Goal: Check status

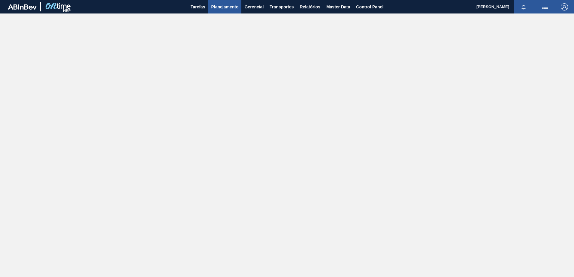
click at [220, 10] on span "Planejamento" at bounding box center [224, 6] width 27 height 7
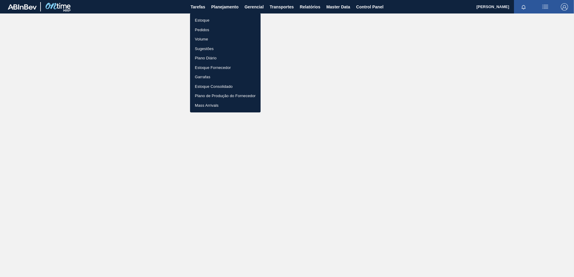
drag, startPoint x: 210, startPoint y: 28, endPoint x: 231, endPoint y: 68, distance: 45.9
click at [210, 28] on li "Pedidos" at bounding box center [225, 30] width 71 height 10
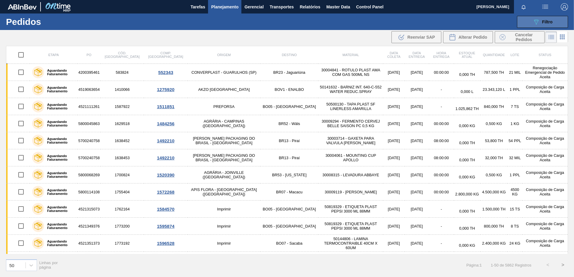
click at [556, 17] on button "089F7B8B-B2A5-4AFE-B5C0-19BA573D28AC Filtro" at bounding box center [542, 22] width 51 height 12
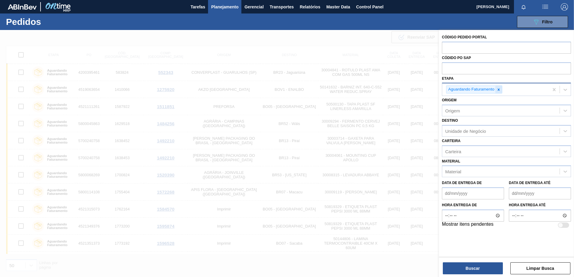
click at [501, 92] on div at bounding box center [498, 90] width 7 height 8
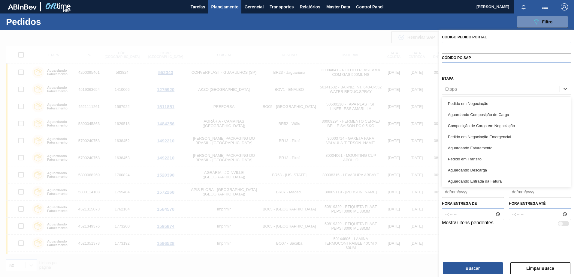
click at [469, 92] on div "Etapa" at bounding box center [500, 89] width 117 height 9
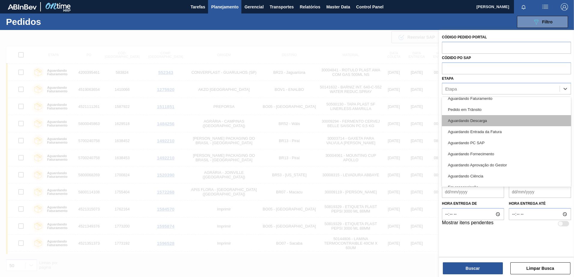
scroll to position [79, 0]
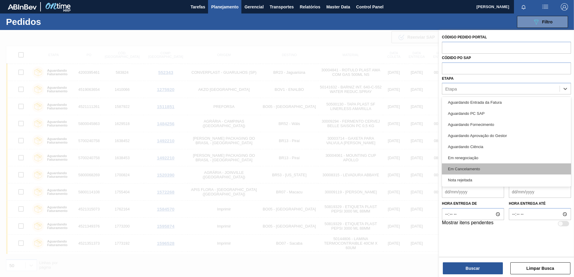
click at [485, 169] on div "Em Cancelamento" at bounding box center [506, 169] width 129 height 11
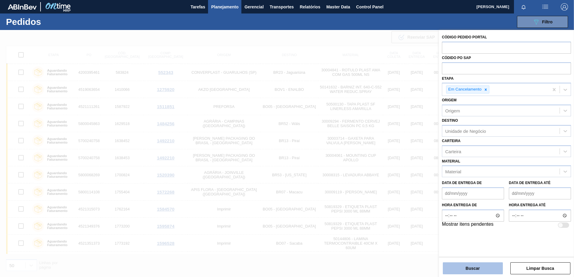
click at [450, 267] on button "Buscar" at bounding box center [473, 269] width 60 height 12
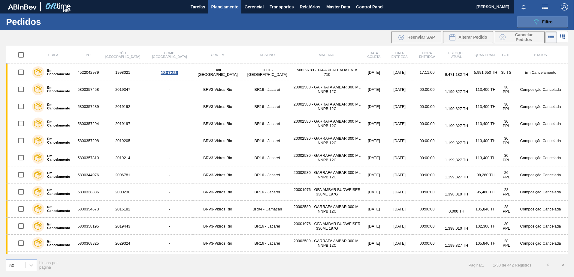
click at [535, 17] on button "089F7B8B-B2A5-4AFE-B5C0-19BA573D28AC Filtro" at bounding box center [542, 22] width 51 height 12
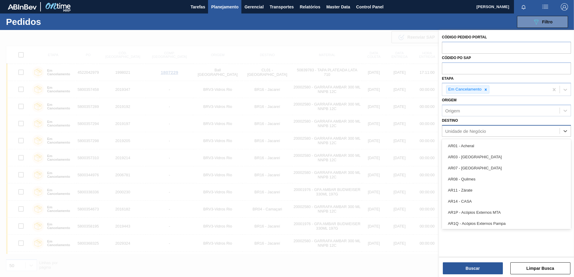
click at [465, 129] on div "Unidade de Negócio" at bounding box center [465, 131] width 41 height 5
click at [465, 123] on div "Destino option AR01 - Acheral focused, 1 of 92. 92 results available. Use Up an…" at bounding box center [506, 126] width 129 height 20
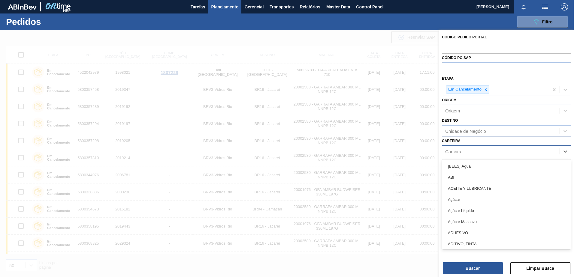
click at [476, 153] on div "Carteira" at bounding box center [500, 151] width 117 height 9
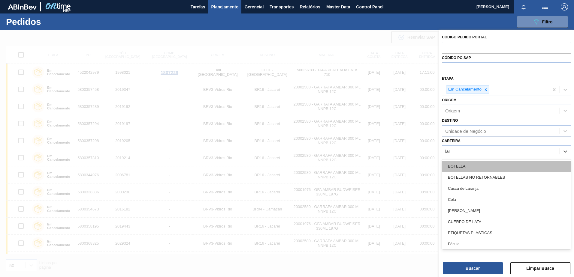
type input "lata"
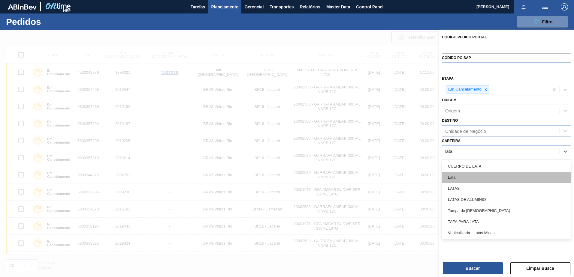
click at [468, 176] on div "Lata" at bounding box center [506, 177] width 129 height 11
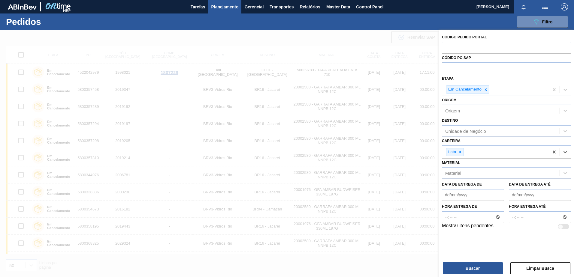
click at [465, 195] on de "Data de Entrega de" at bounding box center [473, 195] width 62 height 12
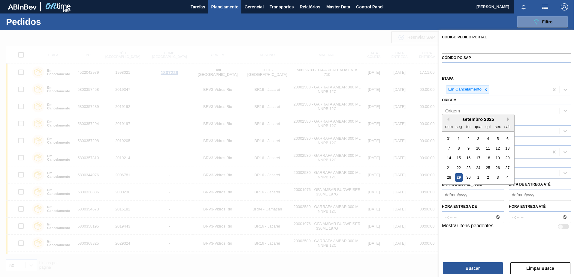
click at [510, 121] on button "Next Month" at bounding box center [509, 119] width 4 height 4
click at [471, 147] on div "7" at bounding box center [468, 148] width 8 height 8
type de "07/10/2025"
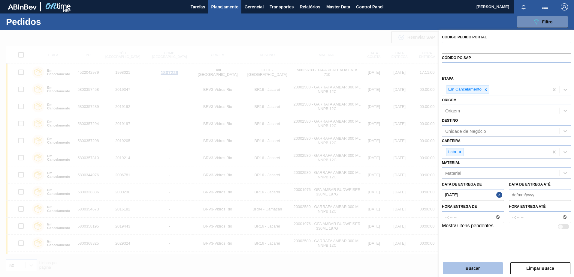
click at [472, 267] on button "Buscar" at bounding box center [473, 269] width 60 height 12
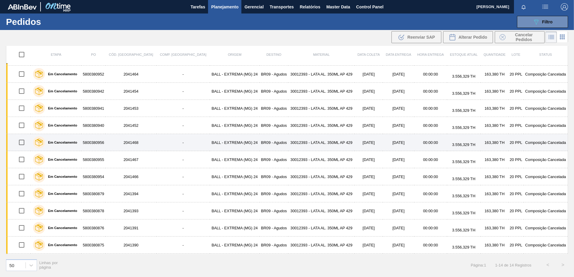
scroll to position [0, 0]
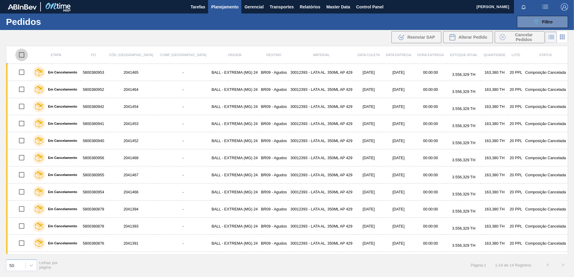
click at [21, 54] on input "checkbox" at bounding box center [21, 55] width 13 height 13
checkbox input "true"
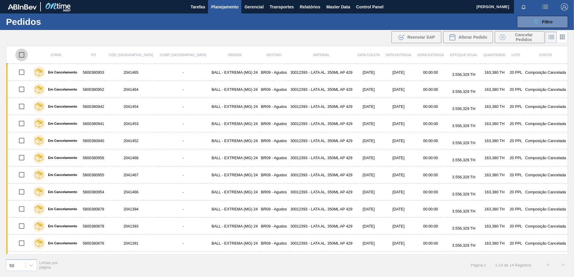
checkbox input "true"
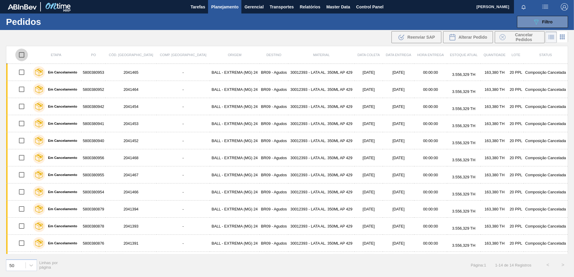
checkbox input "true"
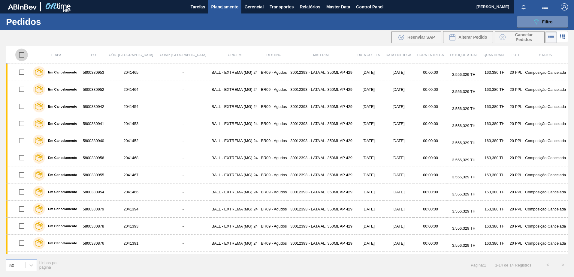
checkbox input "true"
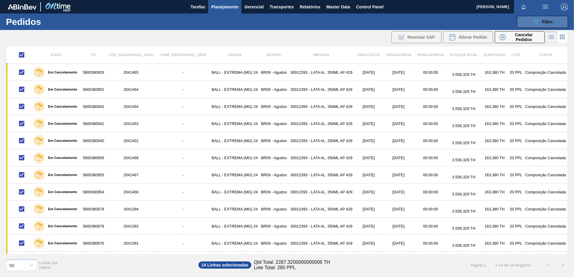
click at [544, 19] on div "089F7B8B-B2A5-4AFE-B5C0-19BA573D28AC Filtro" at bounding box center [543, 21] width 20 height 7
